Goal: Task Accomplishment & Management: Manage account settings

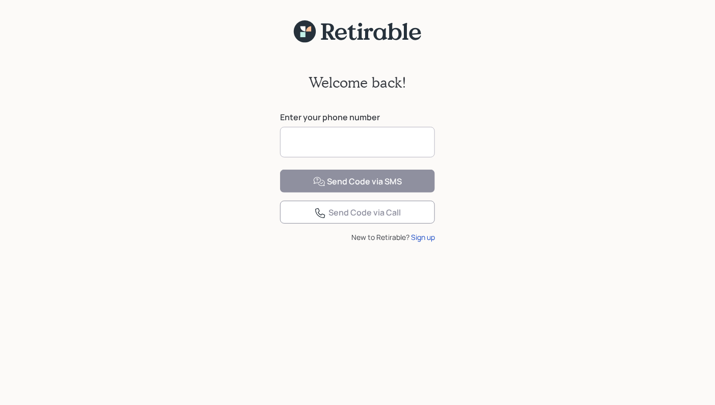
click at [349, 142] on input at bounding box center [357, 142] width 155 height 31
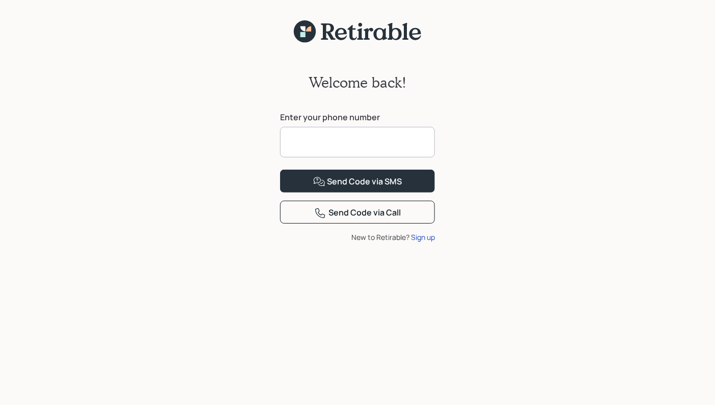
type input "**********"
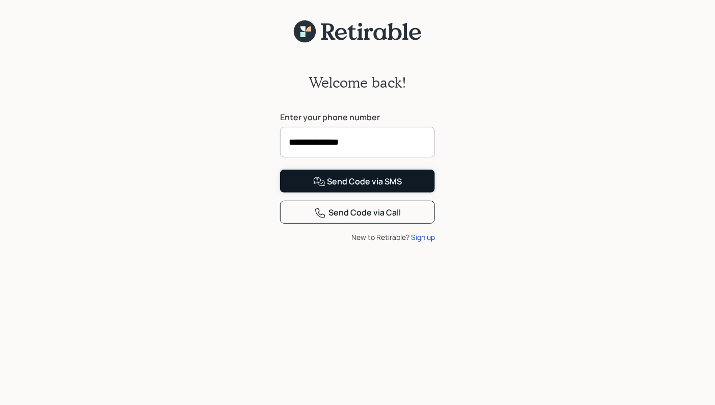
click at [343, 188] on div "Send Code via SMS" at bounding box center [357, 182] width 89 height 12
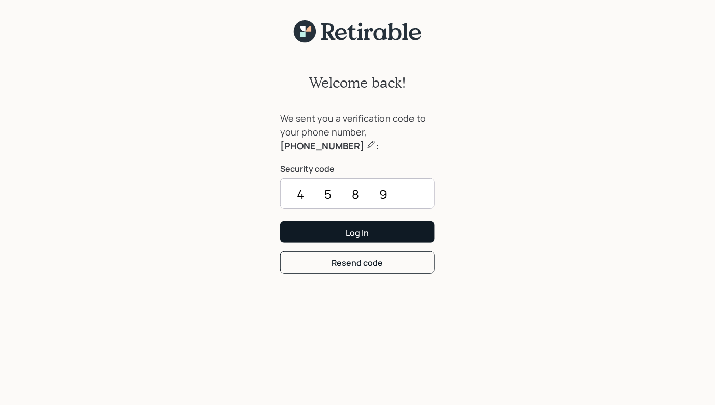
type input "4589"
click at [383, 225] on button "Log In" at bounding box center [357, 232] width 155 height 22
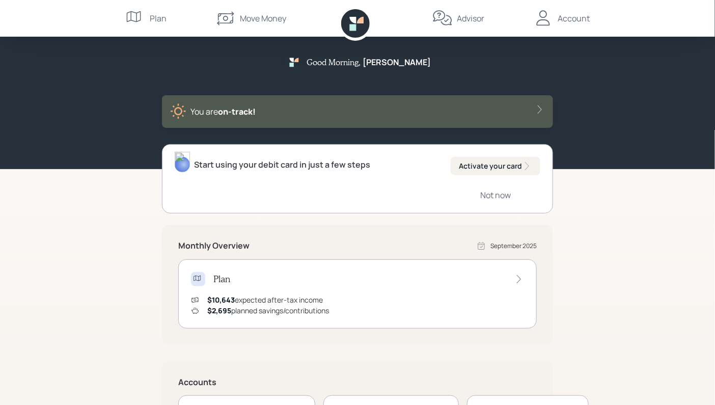
click at [576, 20] on div "Account" at bounding box center [573, 18] width 32 height 12
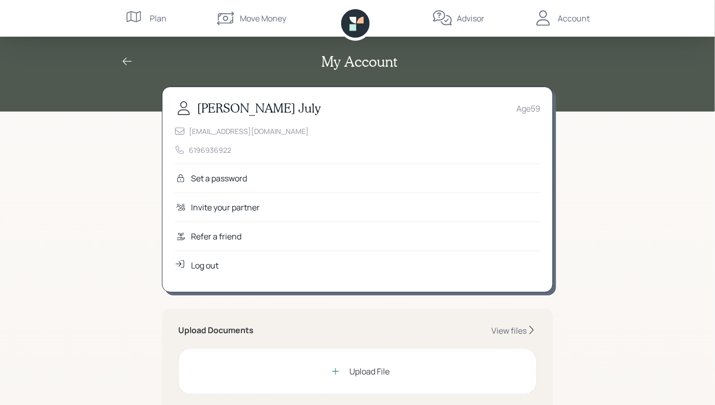
click at [127, 60] on icon at bounding box center [127, 61] width 12 height 12
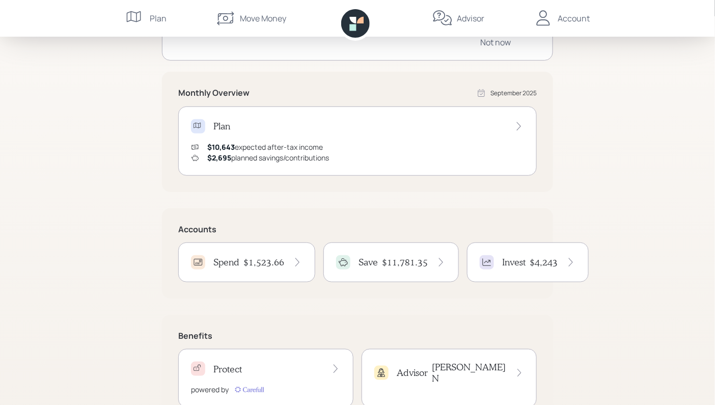
scroll to position [186, 0]
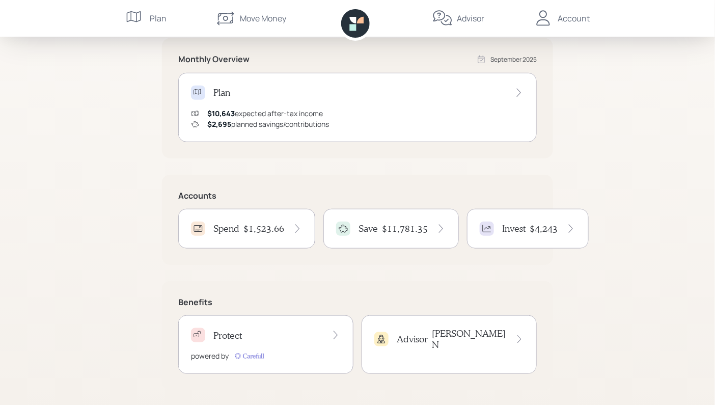
click at [239, 224] on h4 "Spend" at bounding box center [226, 228] width 26 height 11
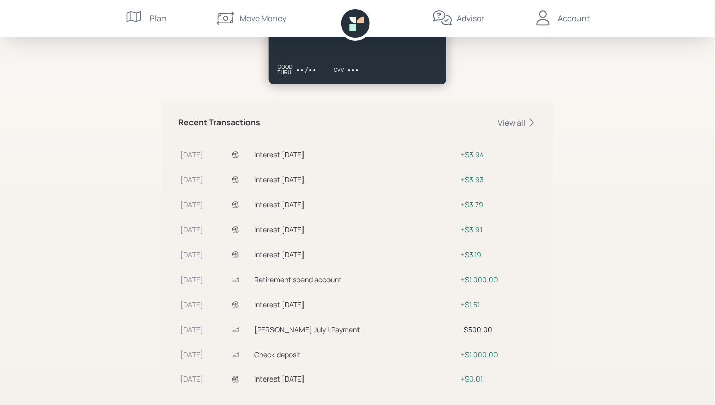
scroll to position [281, 0]
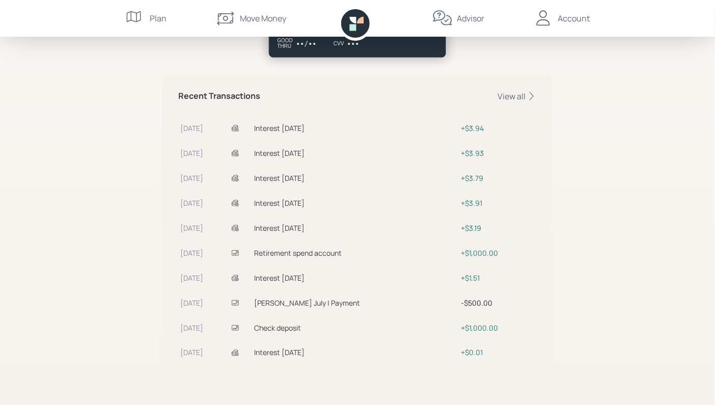
click at [238, 300] on icon at bounding box center [235, 302] width 7 height 5
click at [523, 96] on div "View all" at bounding box center [516, 96] width 39 height 11
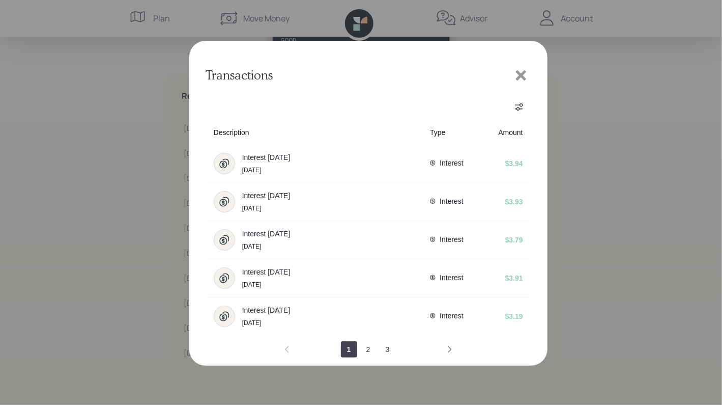
click at [448, 346] on icon "next page" at bounding box center [450, 349] width 8 height 8
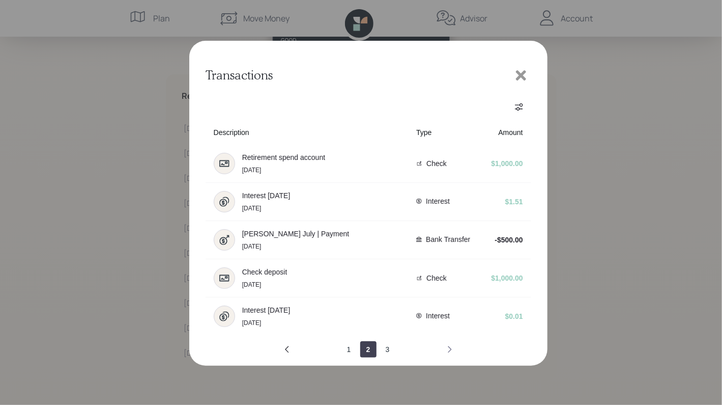
click at [448, 346] on icon "next page" at bounding box center [450, 349] width 4 height 7
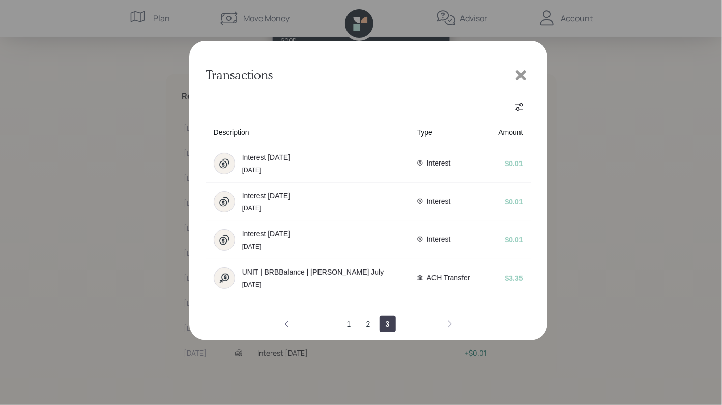
click at [289, 324] on icon "previous page" at bounding box center [287, 324] width 8 height 8
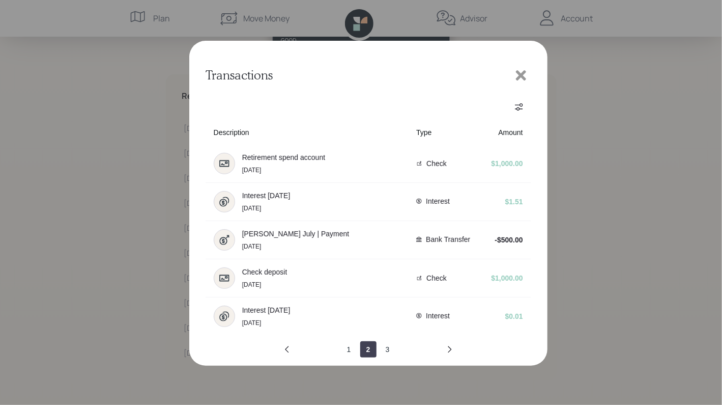
click at [521, 72] on icon at bounding box center [521, 75] width 15 height 15
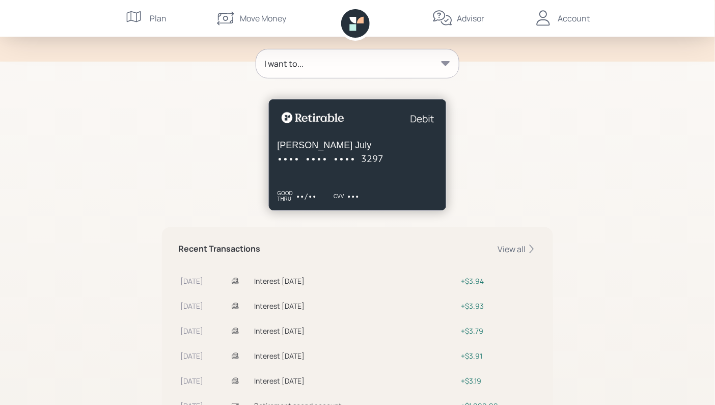
scroll to position [77, 0]
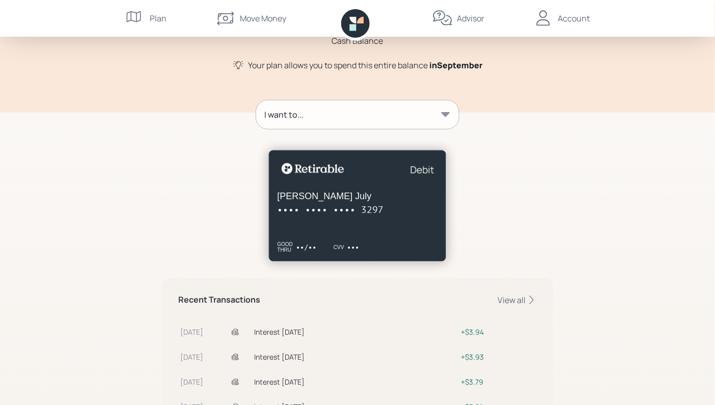
click at [451, 109] on div "I want to..." at bounding box center [357, 114] width 203 height 29
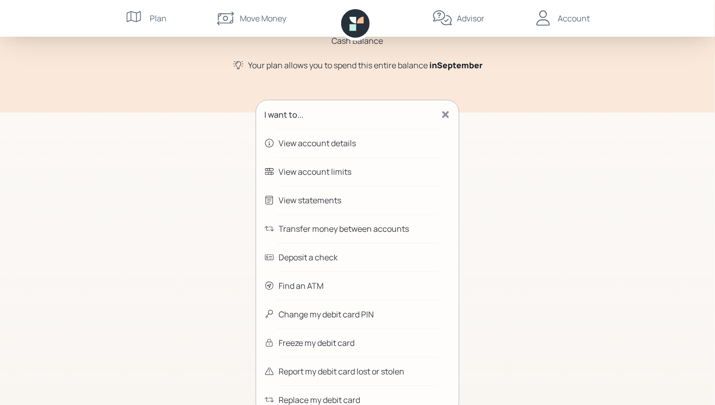
click at [357, 163] on div "View account limits" at bounding box center [357, 171] width 203 height 29
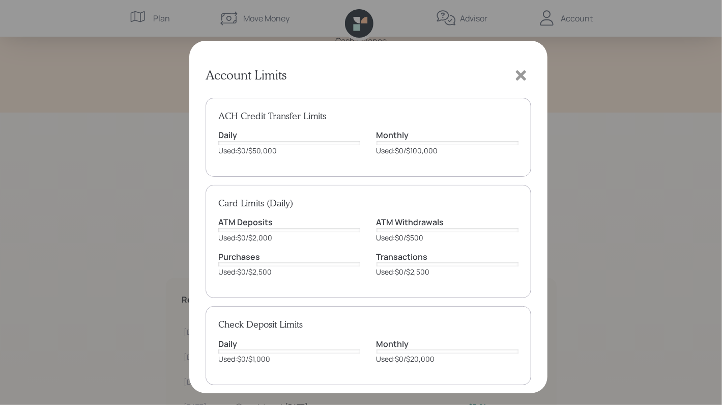
click at [519, 76] on icon at bounding box center [521, 75] width 10 height 10
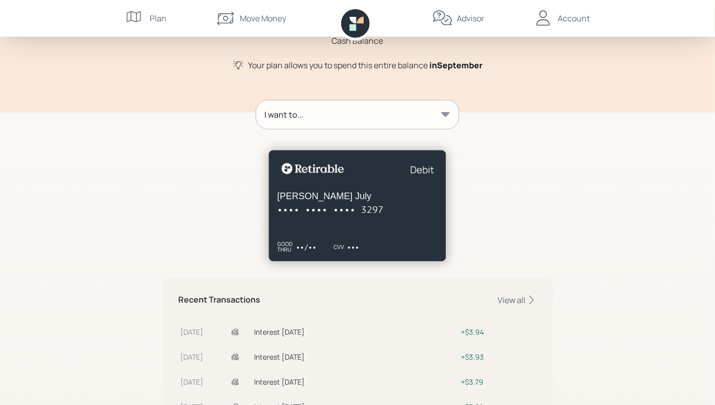
click at [452, 109] on div "I want to..." at bounding box center [357, 114] width 203 height 29
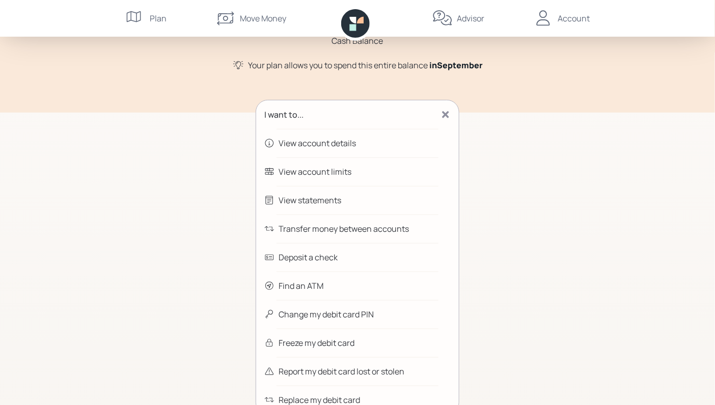
click at [329, 192] on div "View statements" at bounding box center [357, 200] width 203 height 29
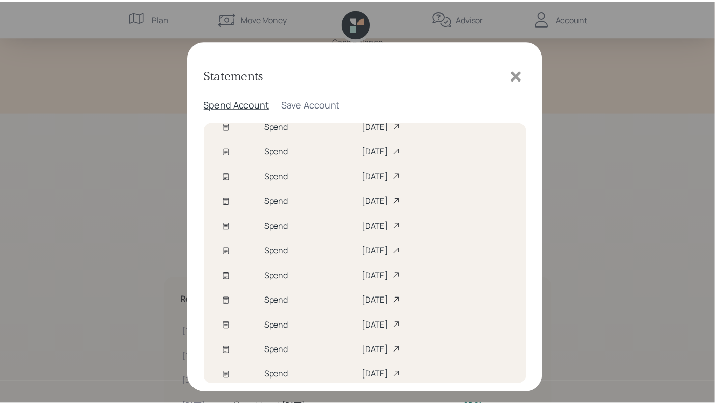
scroll to position [66, 0]
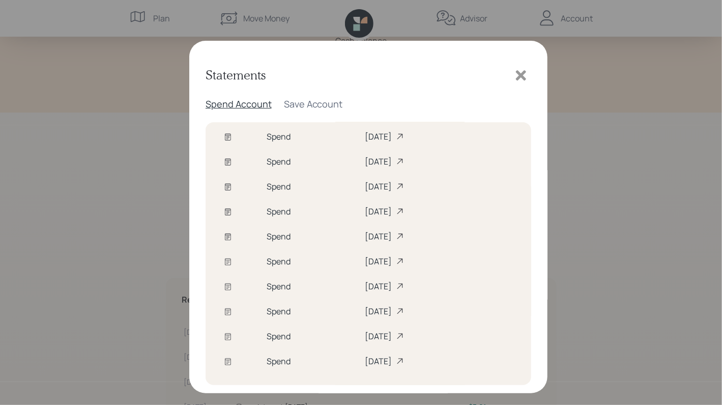
click at [230, 282] on icon at bounding box center [228, 286] width 8 height 8
click at [225, 259] on icon at bounding box center [228, 262] width 8 height 8
click at [314, 104] on div "Save Account" at bounding box center [313, 104] width 59 height 12
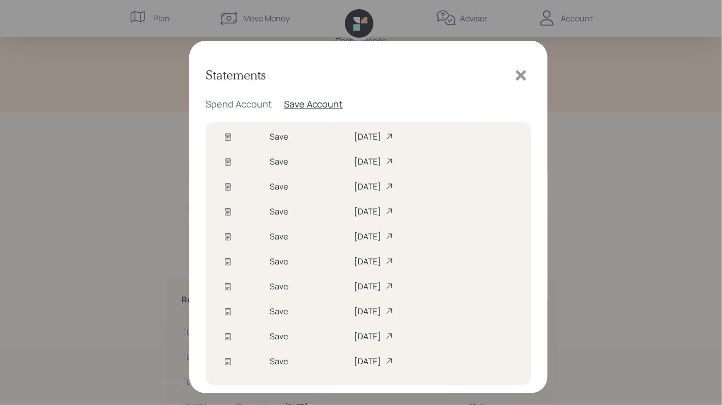
click at [226, 283] on icon at bounding box center [228, 286] width 8 height 8
click at [230, 258] on icon at bounding box center [228, 261] width 6 height 7
click at [522, 74] on icon at bounding box center [521, 75] width 10 height 10
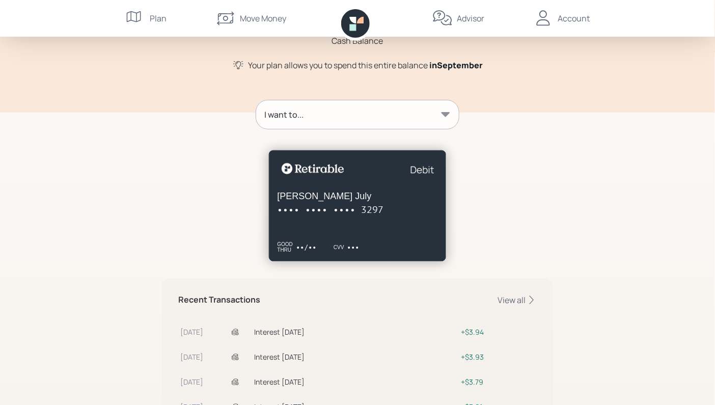
click at [469, 20] on div "Advisor" at bounding box center [470, 18] width 27 height 12
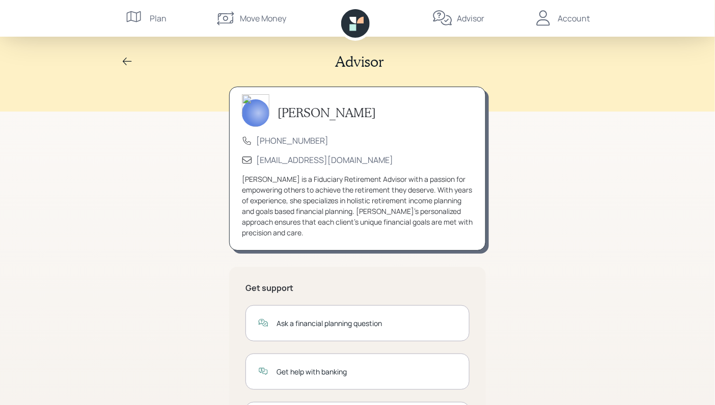
click at [584, 19] on div "Account" at bounding box center [573, 18] width 32 height 12
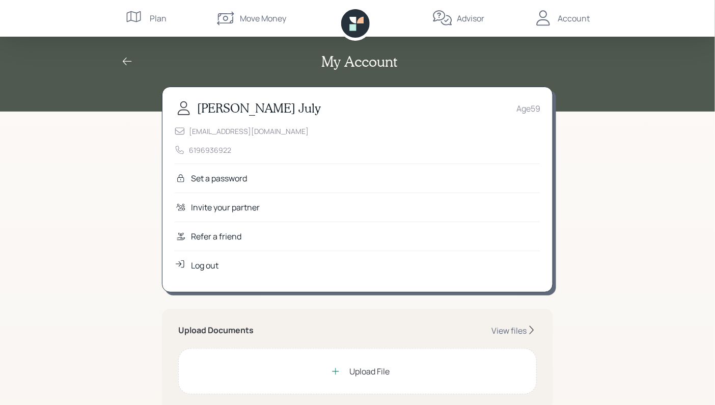
click at [214, 262] on div "Log out" at bounding box center [204, 265] width 27 height 12
